Goal: Task Accomplishment & Management: Manage account settings

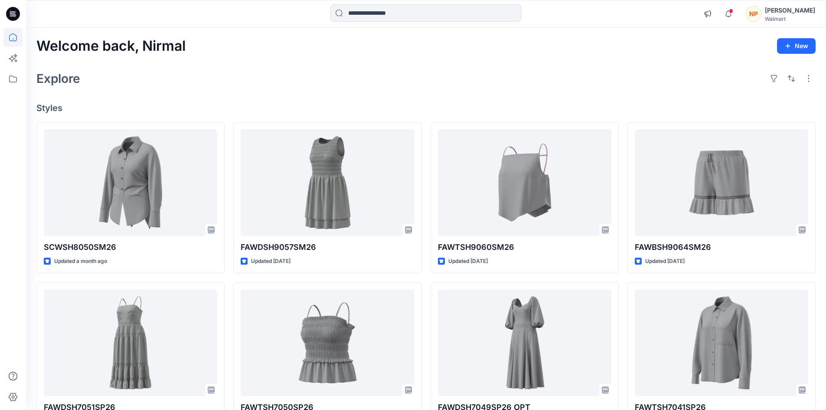
scroll to position [10440, 0]
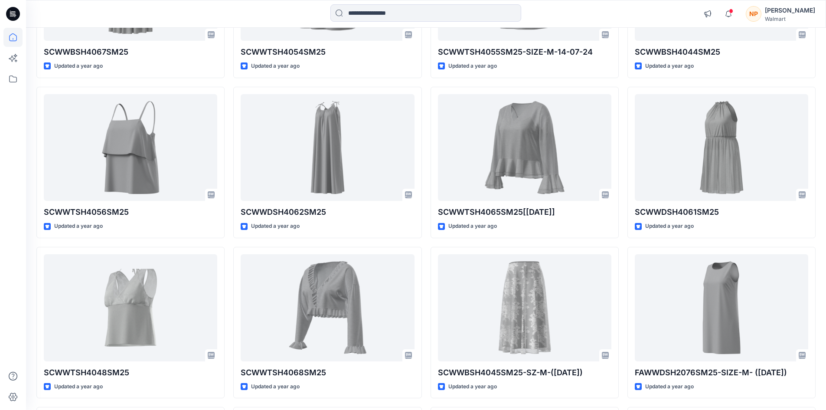
click at [761, 15] on div "NP" at bounding box center [754, 14] width 16 height 16
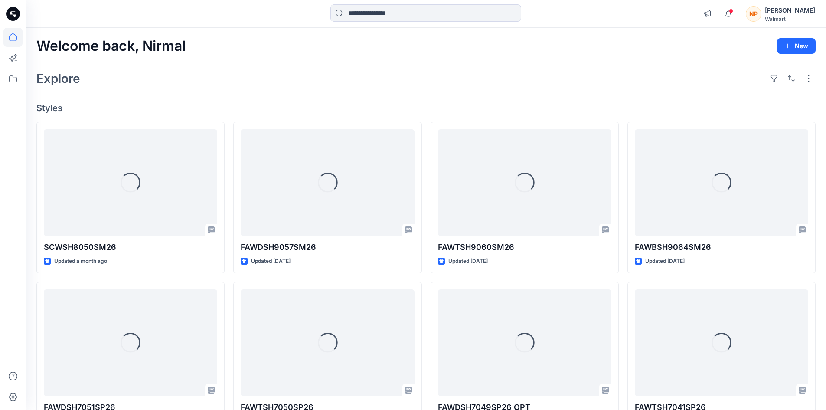
click at [794, 17] on div "Walmart" at bounding box center [790, 19] width 50 height 7
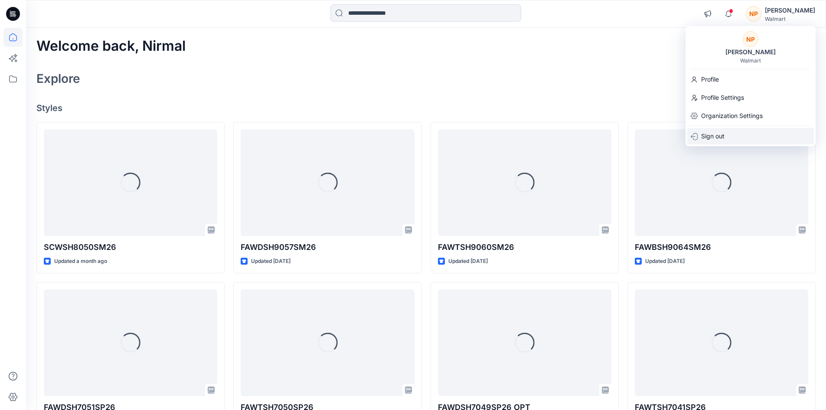
click at [715, 134] on p "Sign out" at bounding box center [712, 136] width 23 height 16
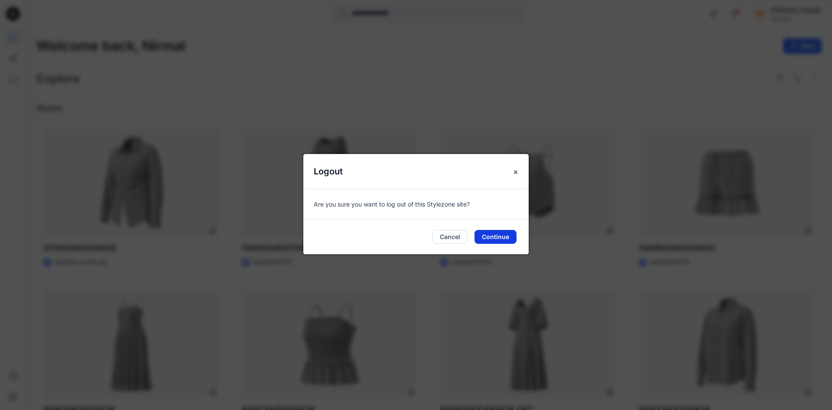
click at [503, 234] on button "Continue" at bounding box center [496, 237] width 42 height 14
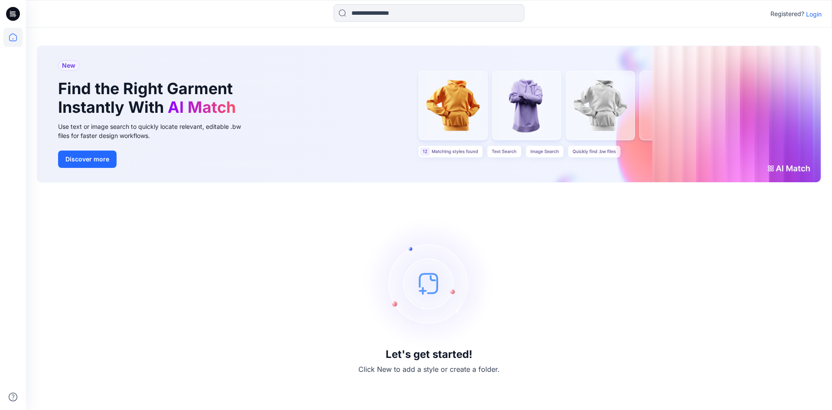
click at [810, 16] on p "Login" at bounding box center [814, 14] width 16 height 9
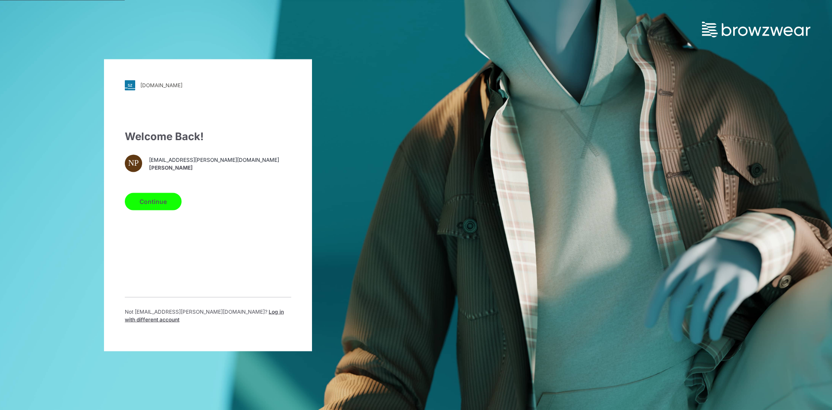
click at [223, 318] on span "Log in with different account" at bounding box center [204, 315] width 159 height 14
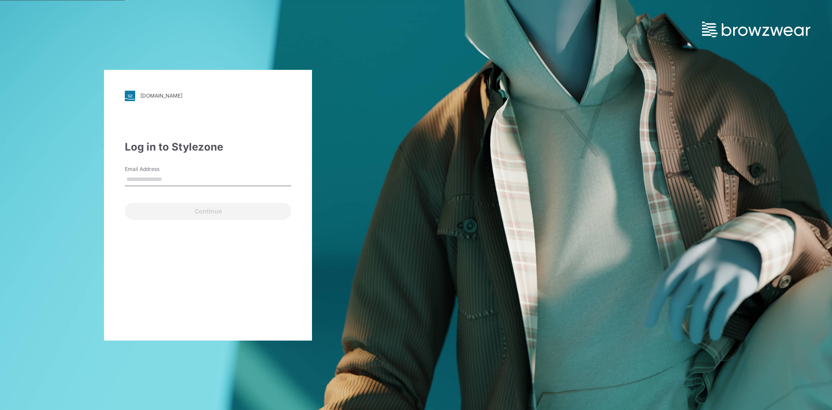
click at [160, 287] on div "[DOMAIN_NAME] Loading... Log in to Stylezone Email Address Continue" at bounding box center [208, 205] width 208 height 271
click at [146, 182] on input "Email Address" at bounding box center [208, 179] width 166 height 13
type input "**********"
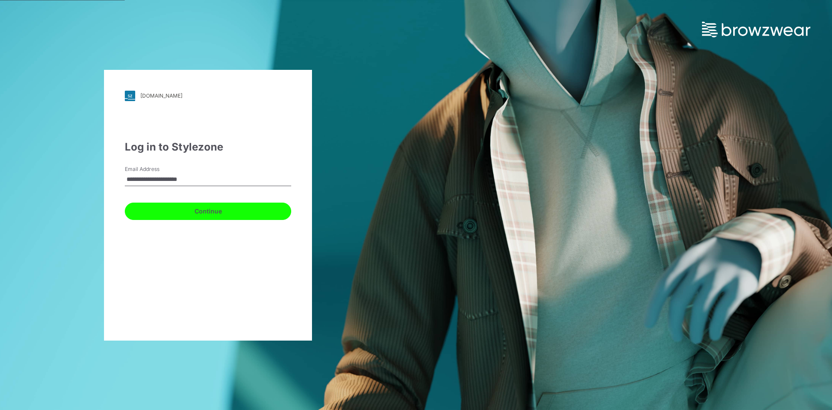
click at [194, 214] on button "Continue" at bounding box center [208, 210] width 166 height 17
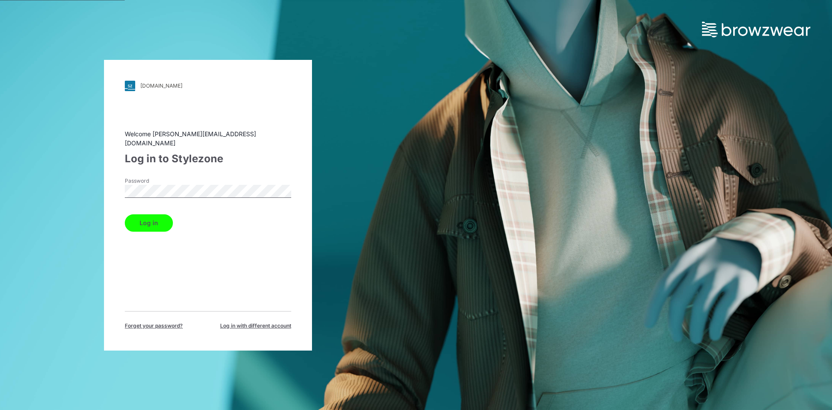
click at [156, 268] on div "Welcome [PERSON_NAME][EMAIL_ADDRESS][DOMAIN_NAME] Log in to Stylezone Password …" at bounding box center [208, 229] width 166 height 200
click at [156, 222] on button "Log in" at bounding box center [149, 222] width 48 height 17
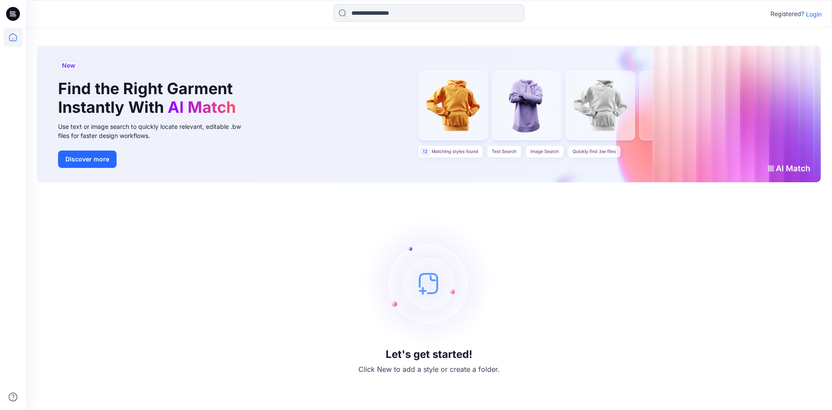
click at [813, 15] on p "Login" at bounding box center [814, 14] width 16 height 9
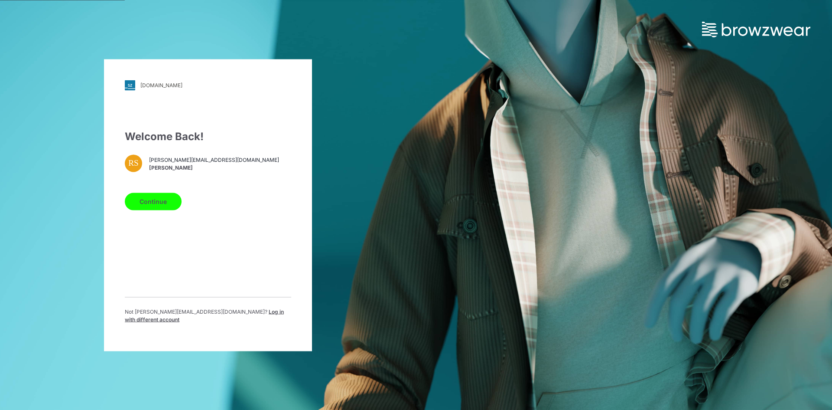
click at [232, 316] on span "Log in with different account" at bounding box center [204, 315] width 159 height 14
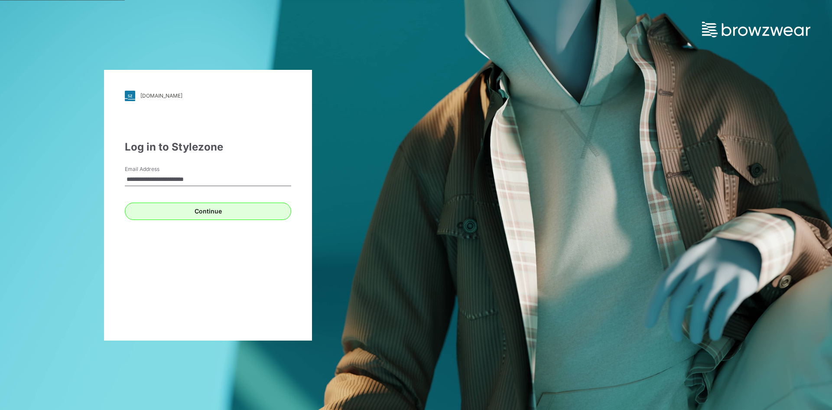
type input "**********"
click at [235, 207] on button "Continue" at bounding box center [208, 210] width 166 height 17
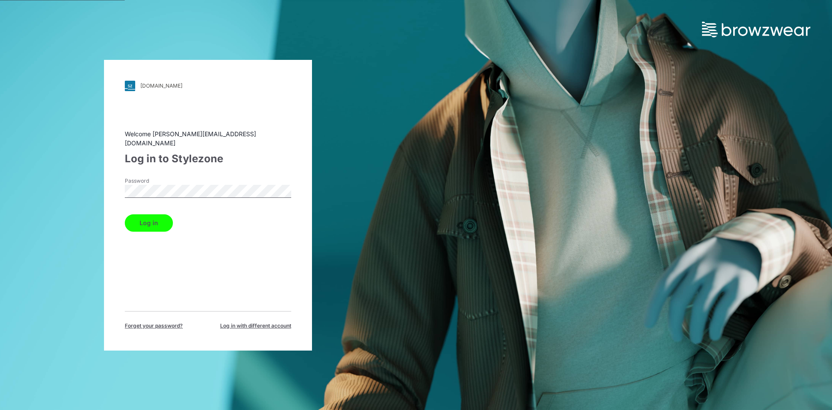
click at [136, 219] on button "Log in" at bounding box center [149, 222] width 48 height 17
